Goal: Navigation & Orientation: Find specific page/section

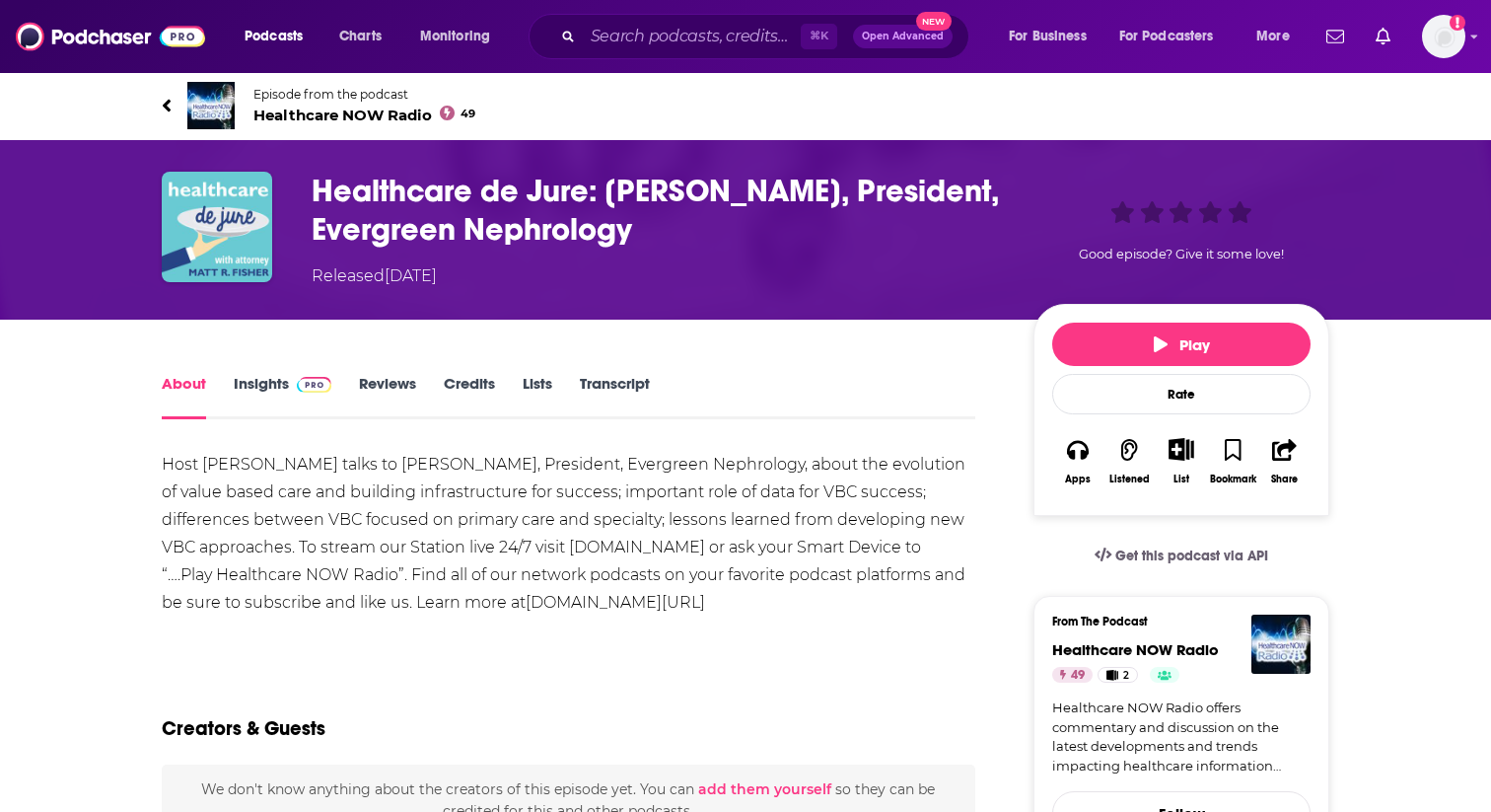
click at [470, 180] on h1 "Healthcare de Jure: [PERSON_NAME], President, Evergreen Nephrology" at bounding box center [657, 210] width 690 height 77
click at [251, 230] on img "Healthcare de Jure: Heather Trafton, President, Evergreen Nephrology" at bounding box center [217, 227] width 110 height 110
click at [354, 111] on span "Healthcare NOW Radio 49" at bounding box center [364, 115] width 222 height 19
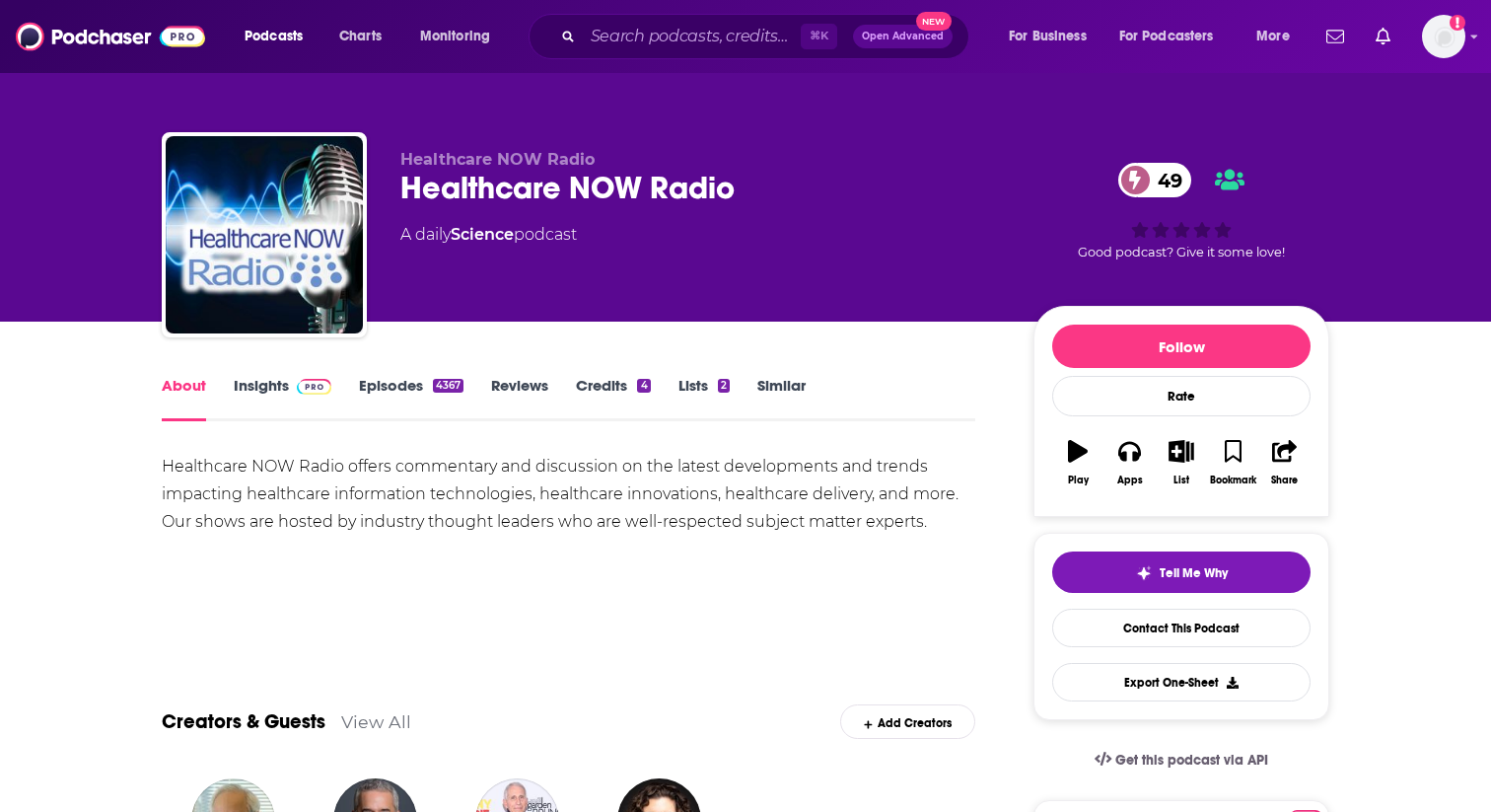
click at [401, 399] on link "Episodes 4367" at bounding box center [411, 398] width 105 height 45
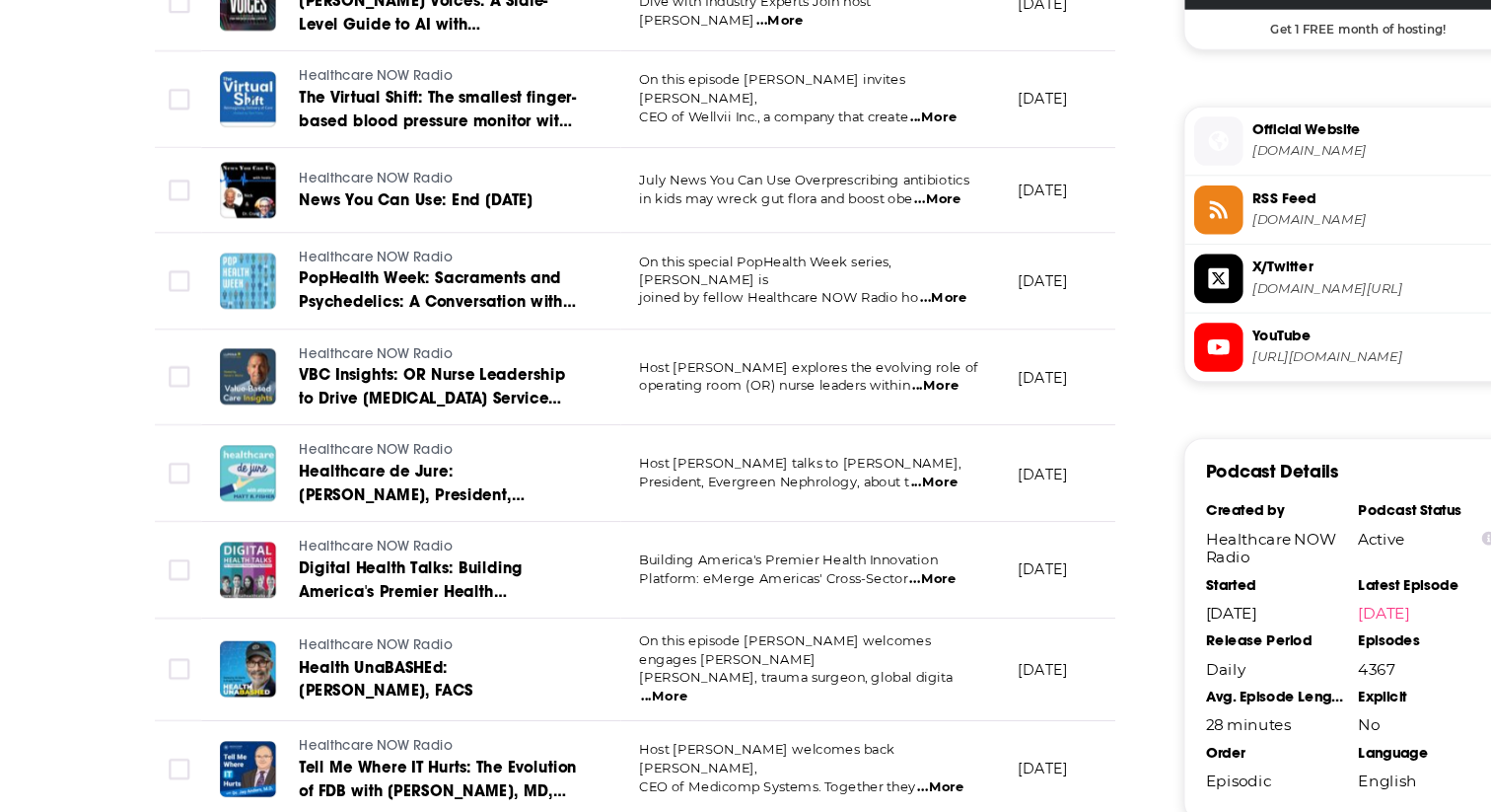
scroll to position [1642, 0]
